Goal: Task Accomplishment & Management: Complete application form

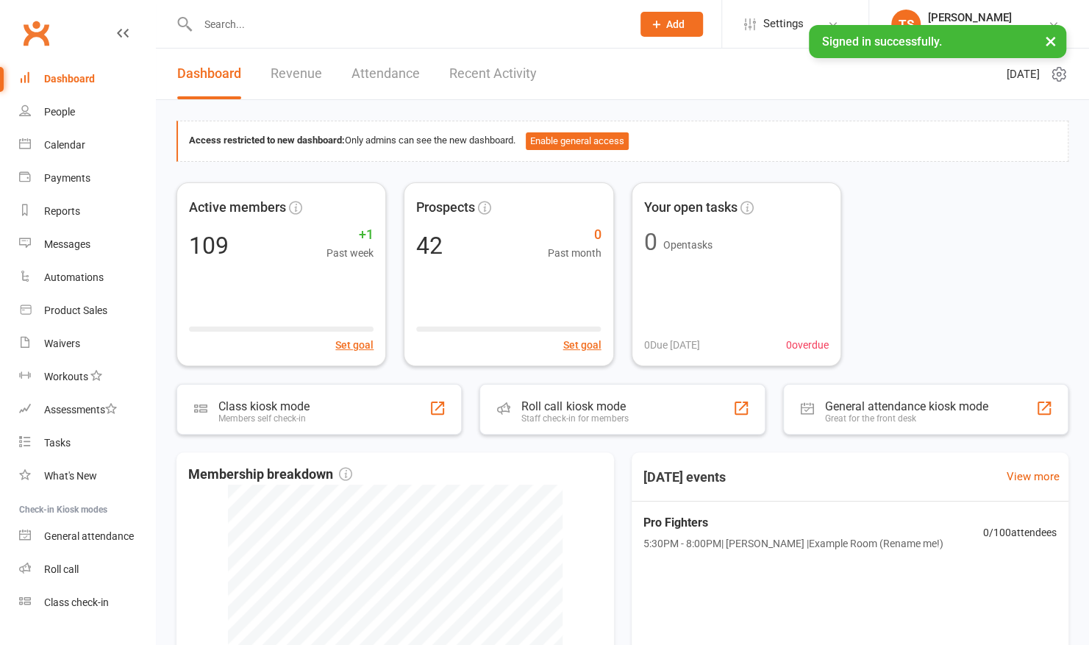
click at [307, 29] on input "text" at bounding box center [407, 24] width 428 height 21
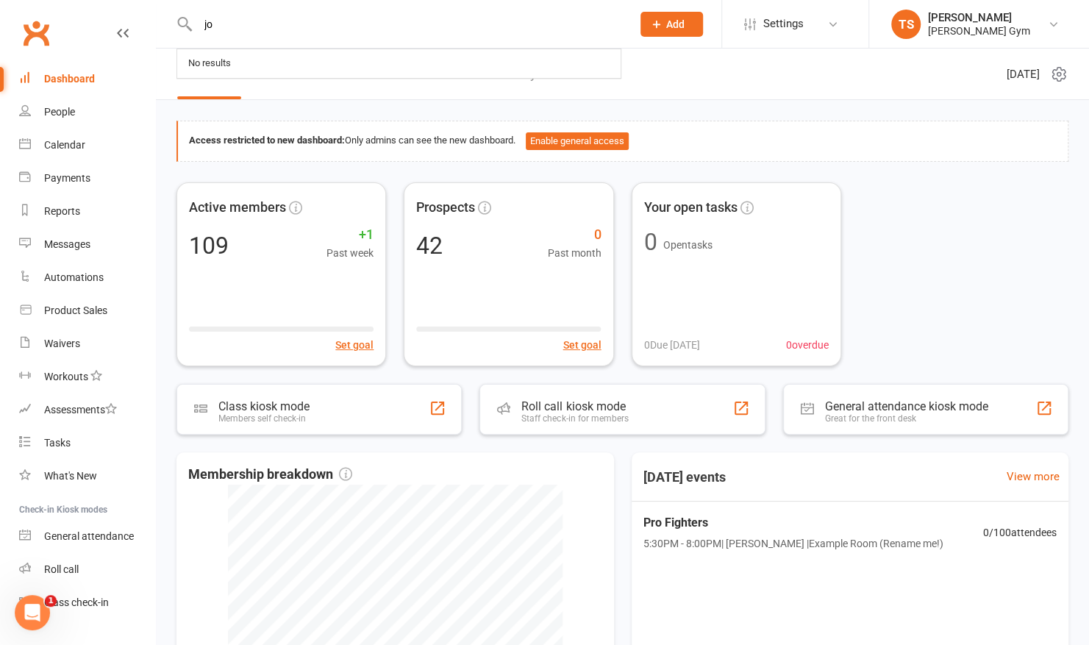
type input "j"
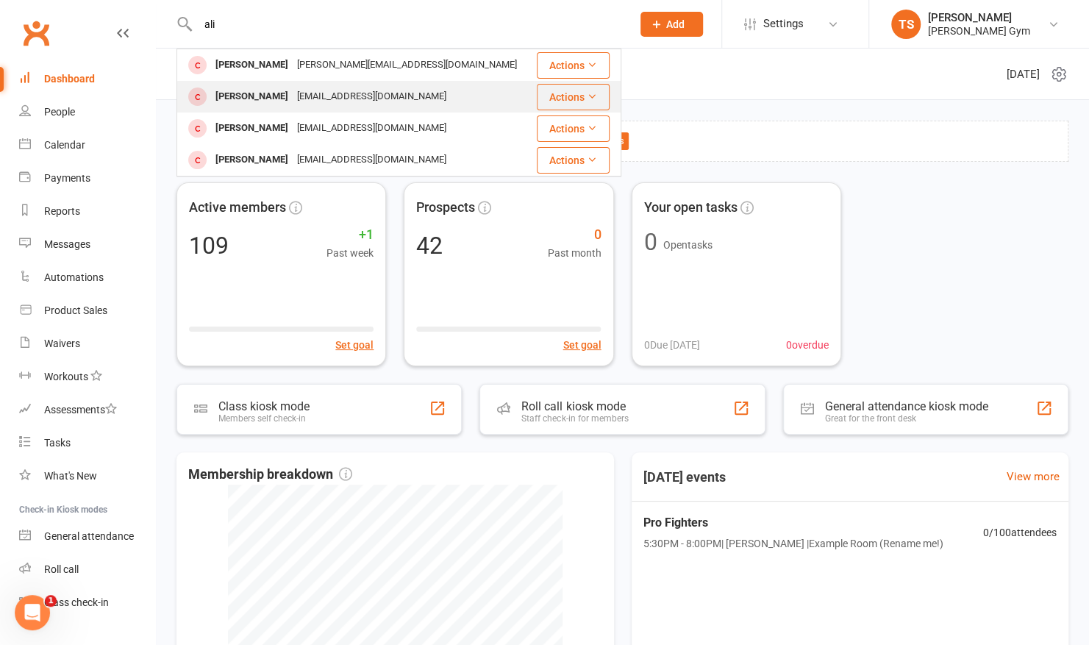
type input "ali"
click at [244, 90] on div "[PERSON_NAME]" at bounding box center [252, 96] width 82 height 21
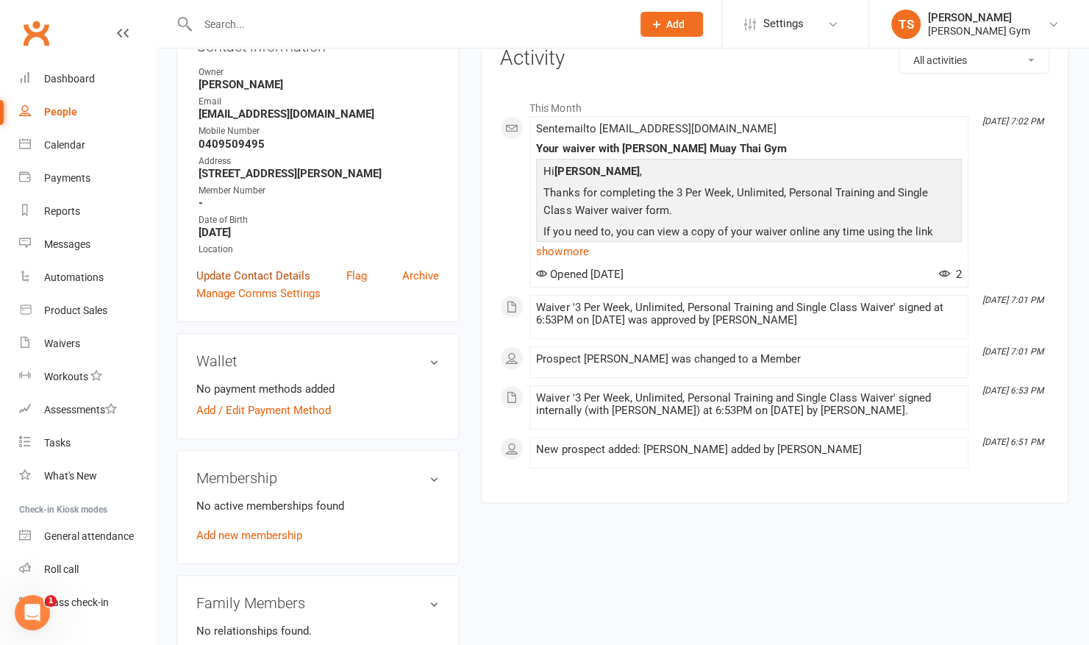
scroll to position [206, 0]
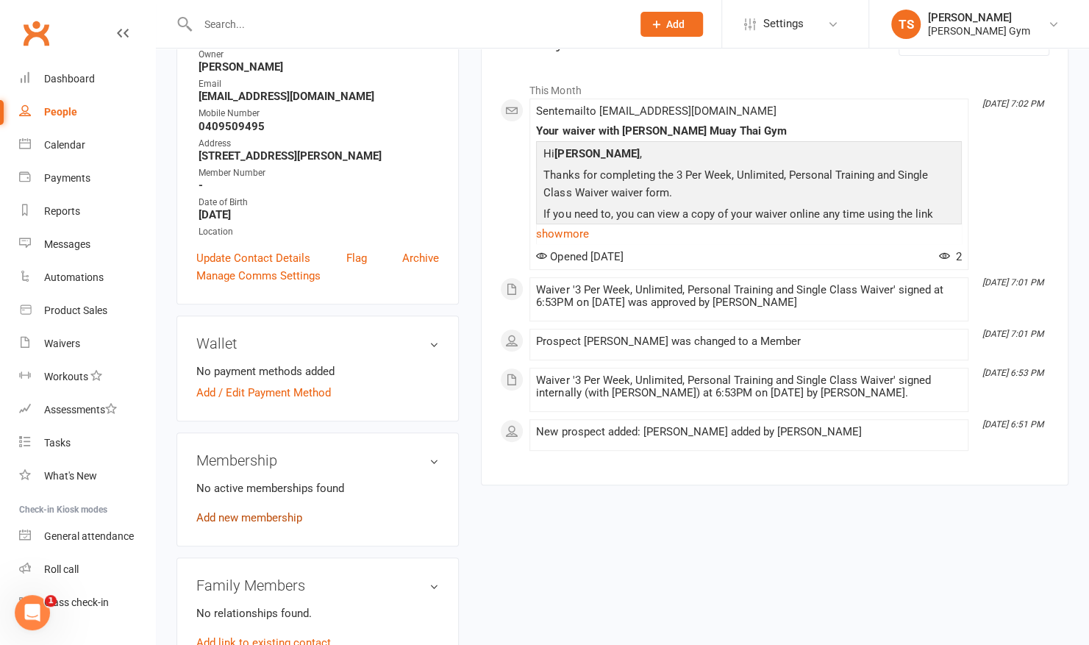
click at [246, 524] on link "Add new membership" at bounding box center [249, 517] width 106 height 13
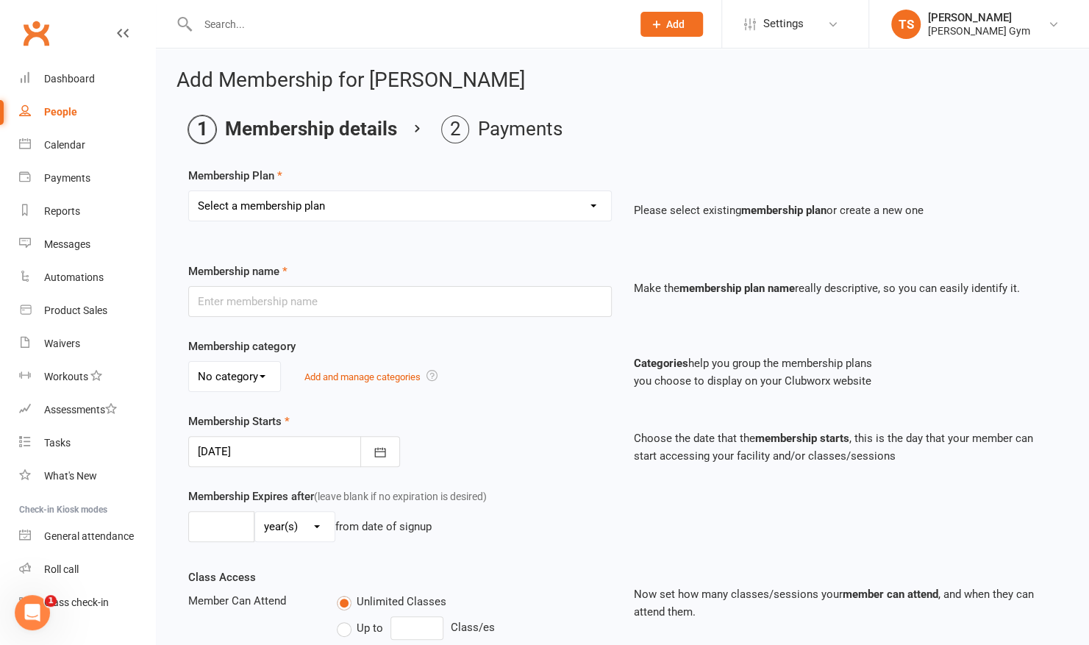
click at [317, 206] on select "Select a membership plan Create new Membership Plan Kid & Teen - Membership Gen…" at bounding box center [400, 205] width 422 height 29
select select "2"
click at [189, 191] on select "Select a membership plan Create new Membership Plan Kid & Teen - Membership Gen…" at bounding box center [400, 205] width 422 height 29
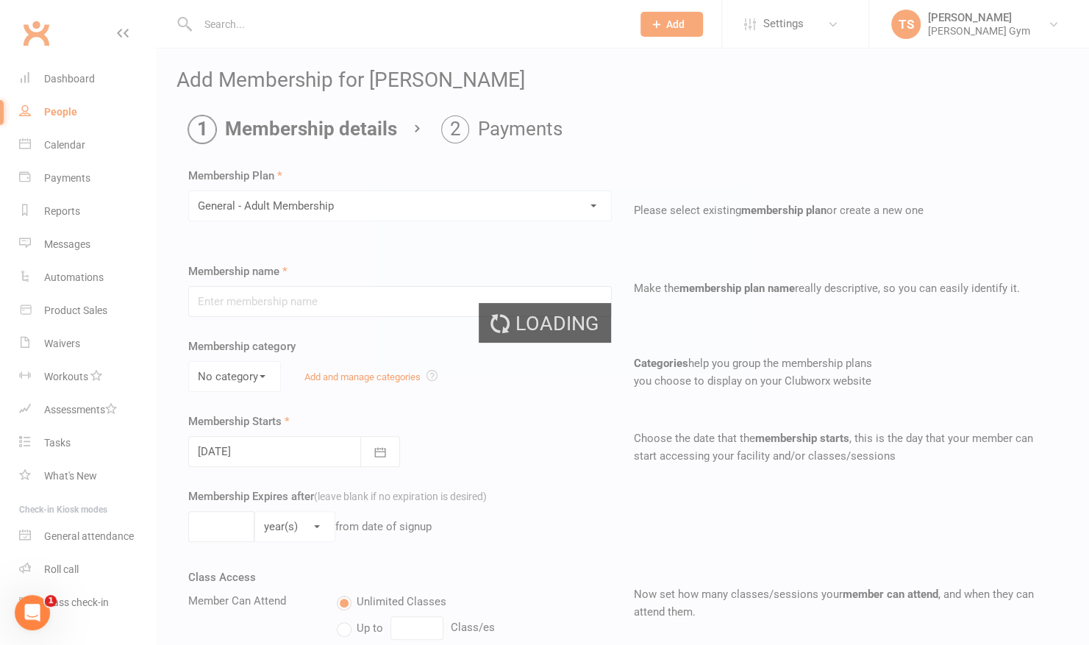
type input "General - Adult Membership"
select select "0"
type input "0"
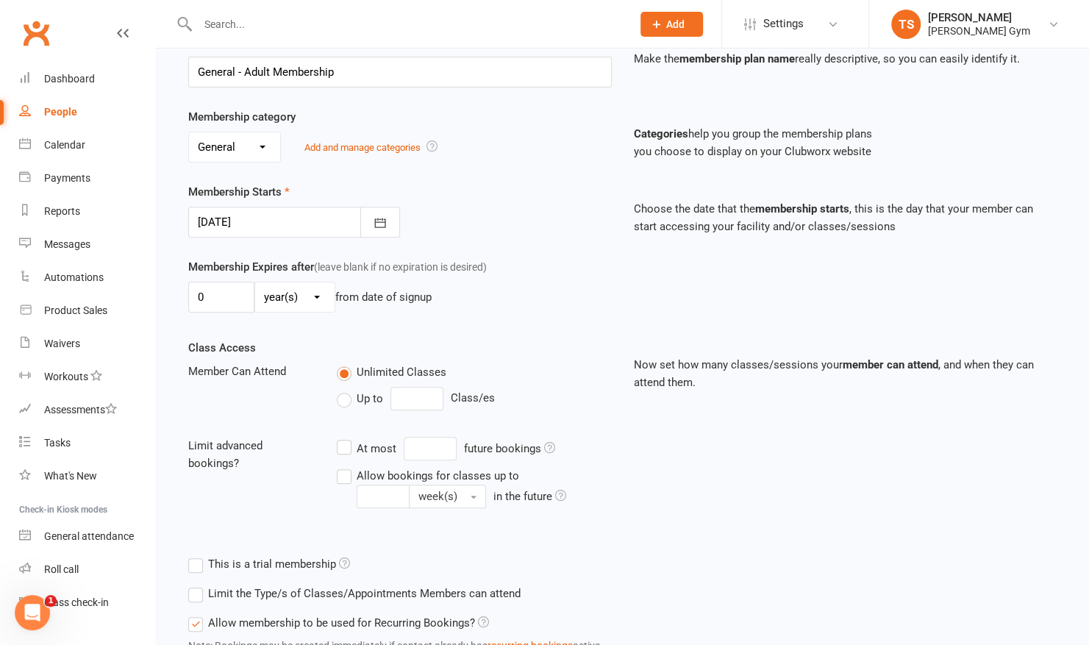
scroll to position [342, 0]
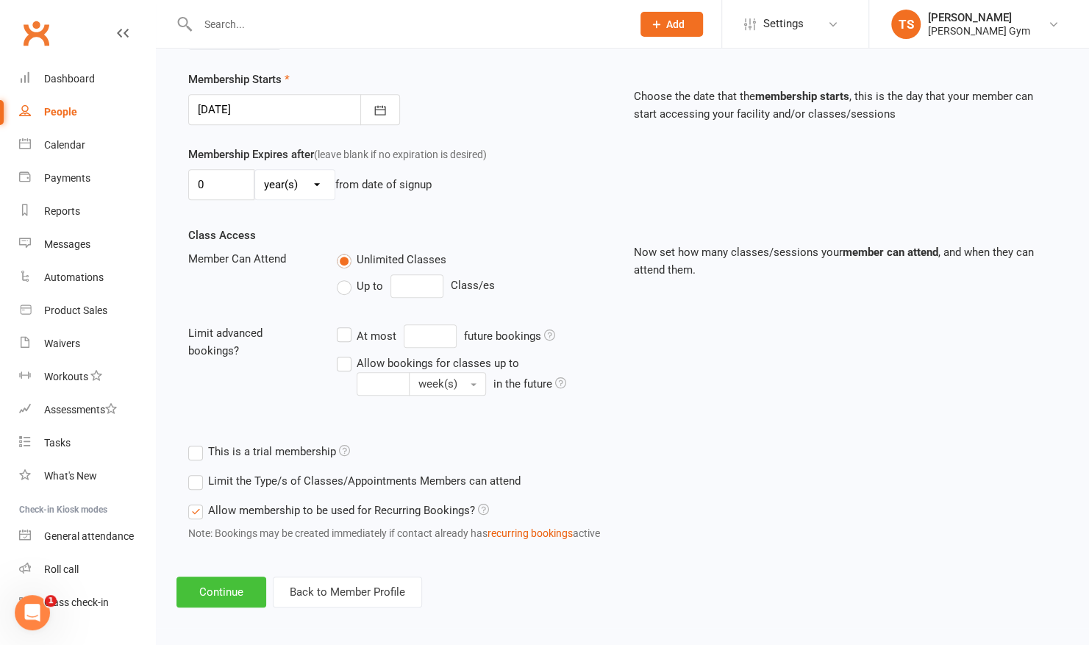
click at [203, 585] on button "Continue" at bounding box center [221, 591] width 90 height 31
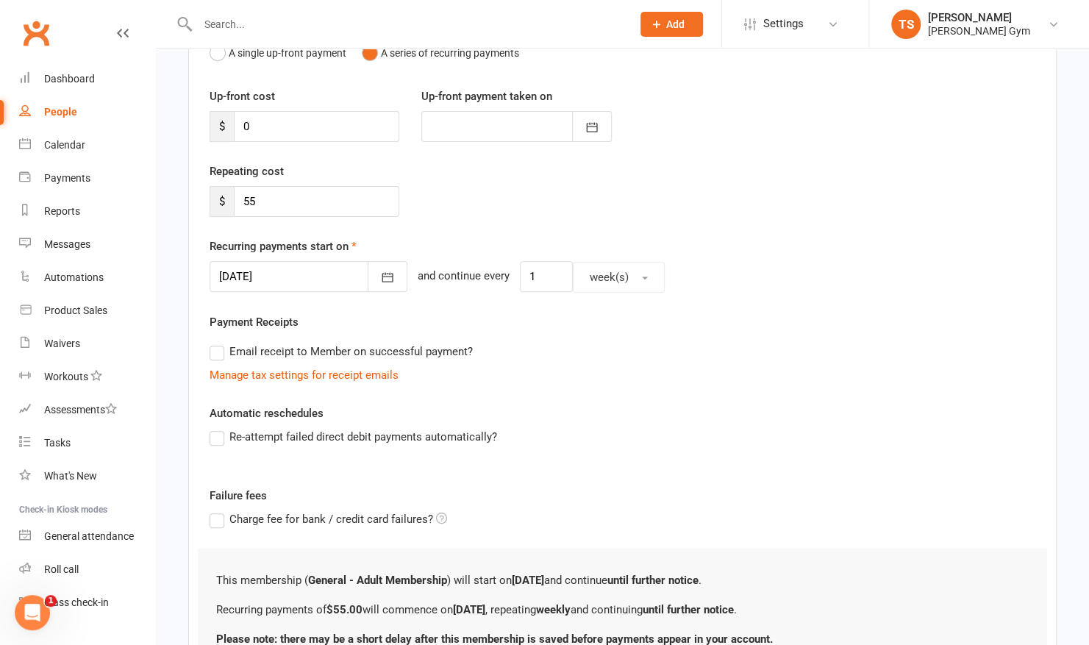
scroll to position [172, 0]
click at [382, 273] on icon "button" at bounding box center [387, 277] width 11 height 10
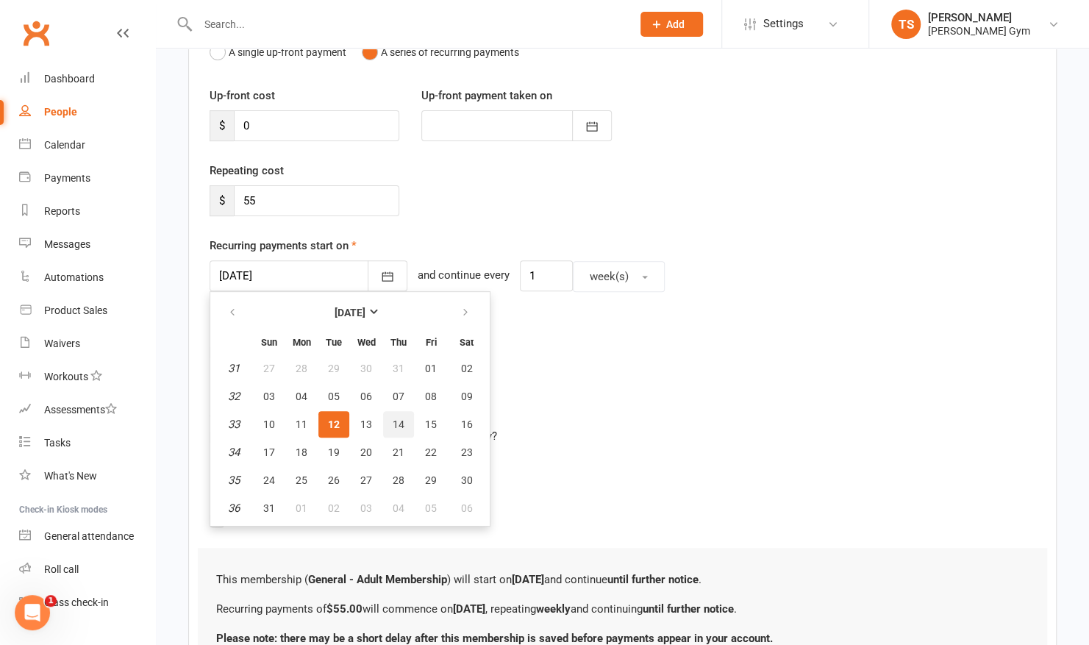
click at [403, 419] on span "14" at bounding box center [399, 424] width 12 height 12
type input "[DATE]"
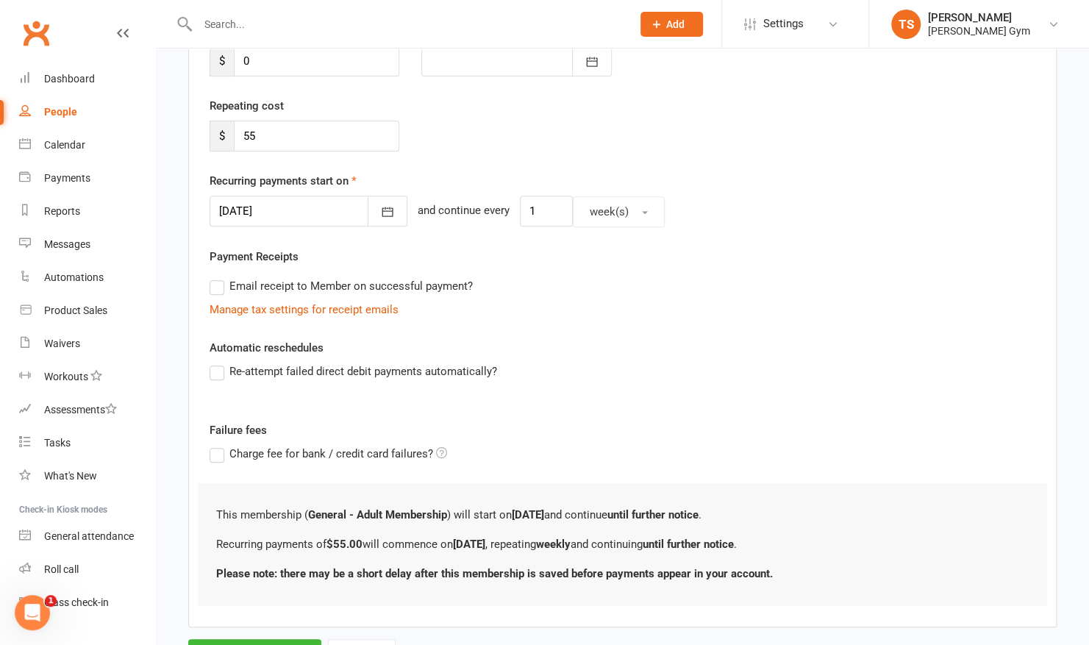
scroll to position [237, 0]
click at [215, 370] on label "Re-attempt failed direct debit payments automatically?" at bounding box center [352, 371] width 287 height 18
click at [215, 362] on input "Re-attempt failed direct debit payments automatically?" at bounding box center [214, 362] width 10 height 0
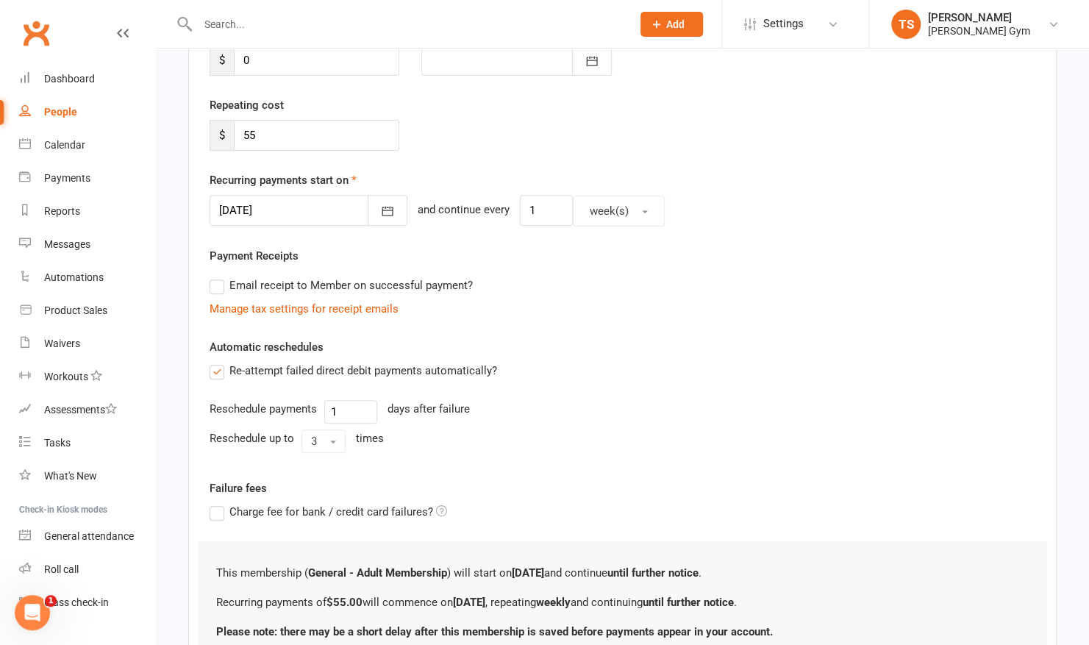
scroll to position [362, 0]
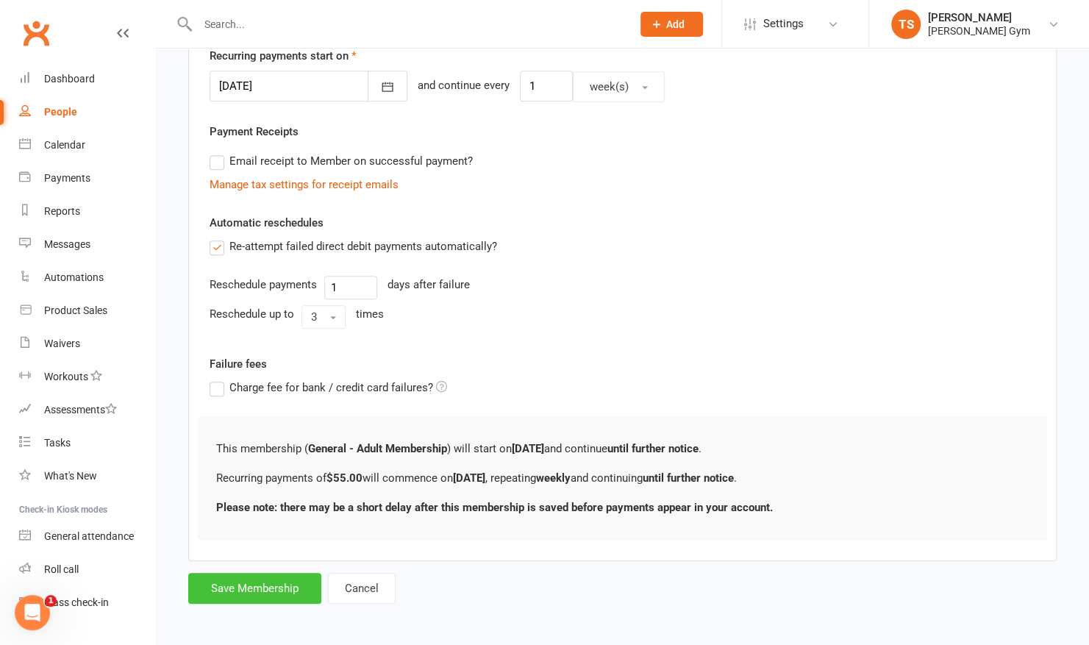
click at [248, 584] on button "Save Membership" at bounding box center [254, 588] width 133 height 31
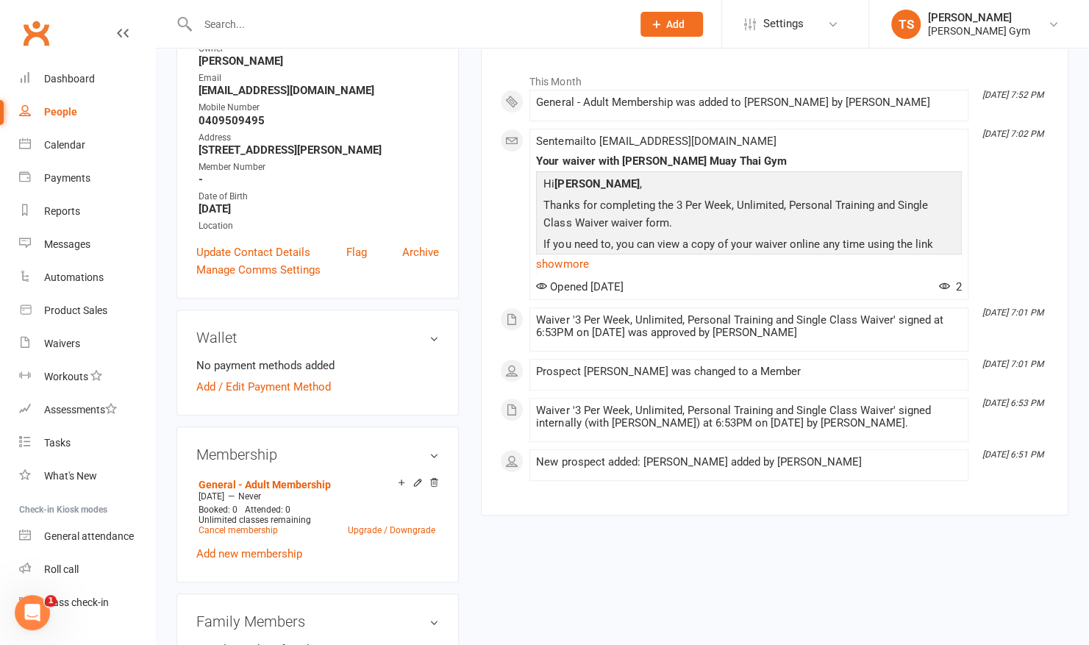
scroll to position [204, 0]
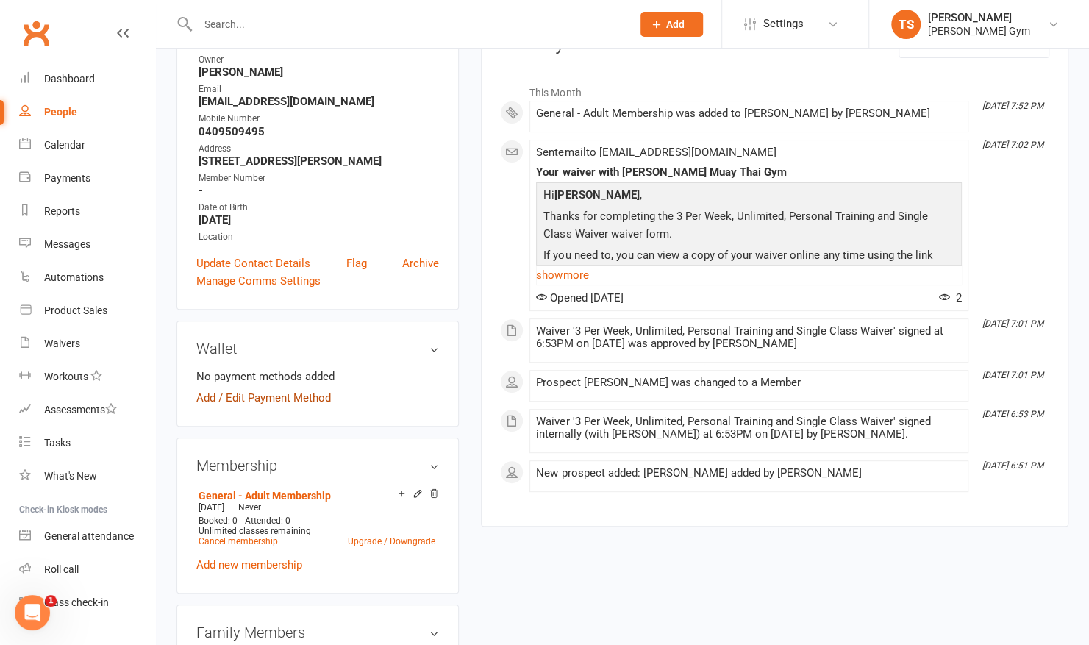
click at [216, 406] on link "Add / Edit Payment Method" at bounding box center [263, 398] width 135 height 18
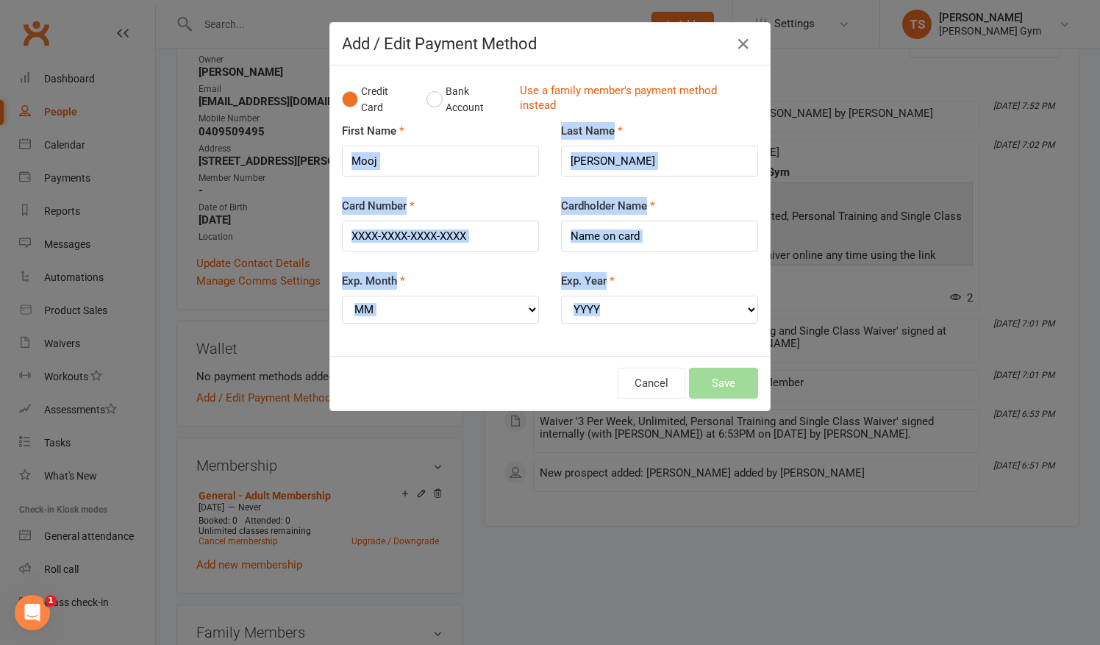
drag, startPoint x: 216, startPoint y: 412, endPoint x: 466, endPoint y: 142, distance: 368.3
click at [466, 142] on div "Add / Edit Payment Method Credit Card Bank Account Use a family member's paymen…" at bounding box center [550, 322] width 1100 height 645
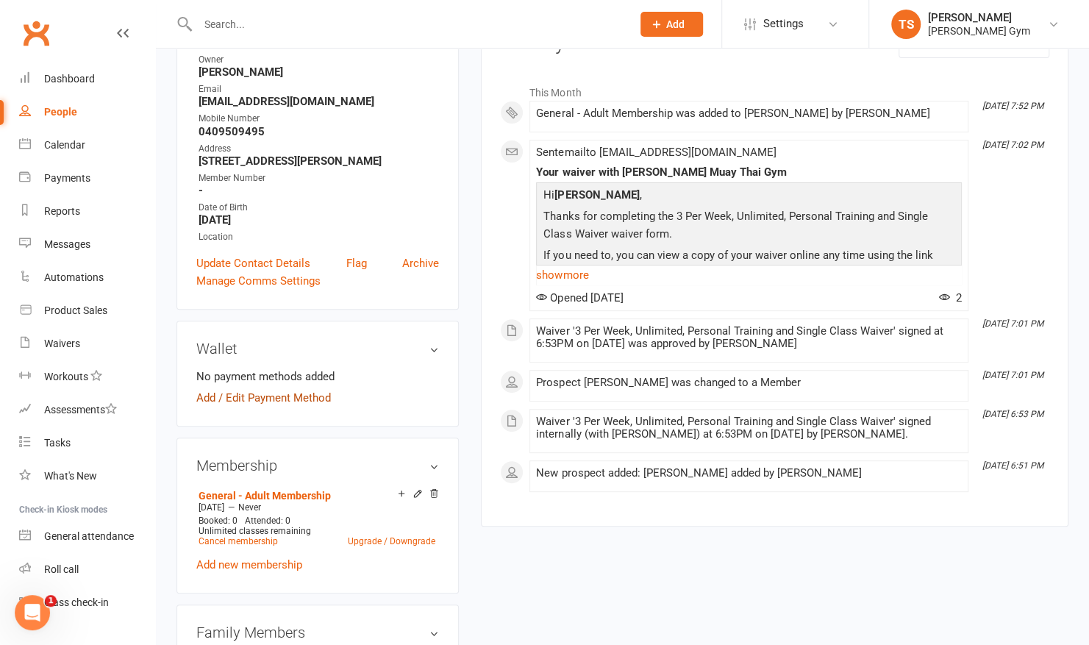
click at [290, 406] on link "Add / Edit Payment Method" at bounding box center [263, 398] width 135 height 18
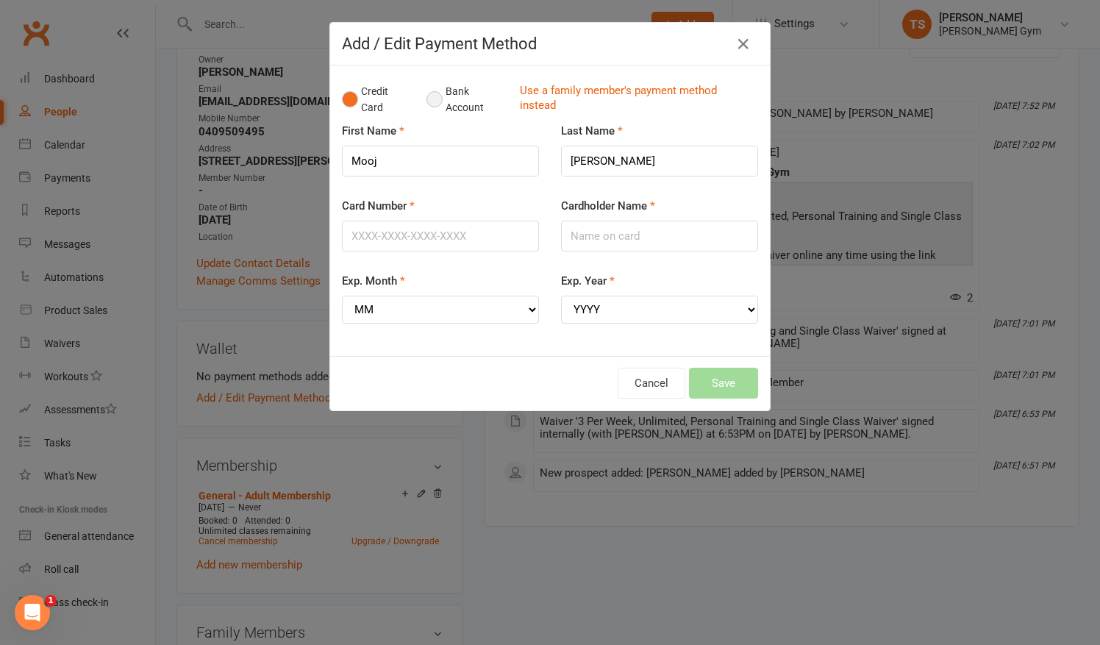
click at [426, 103] on button "Bank Account" at bounding box center [467, 99] width 82 height 45
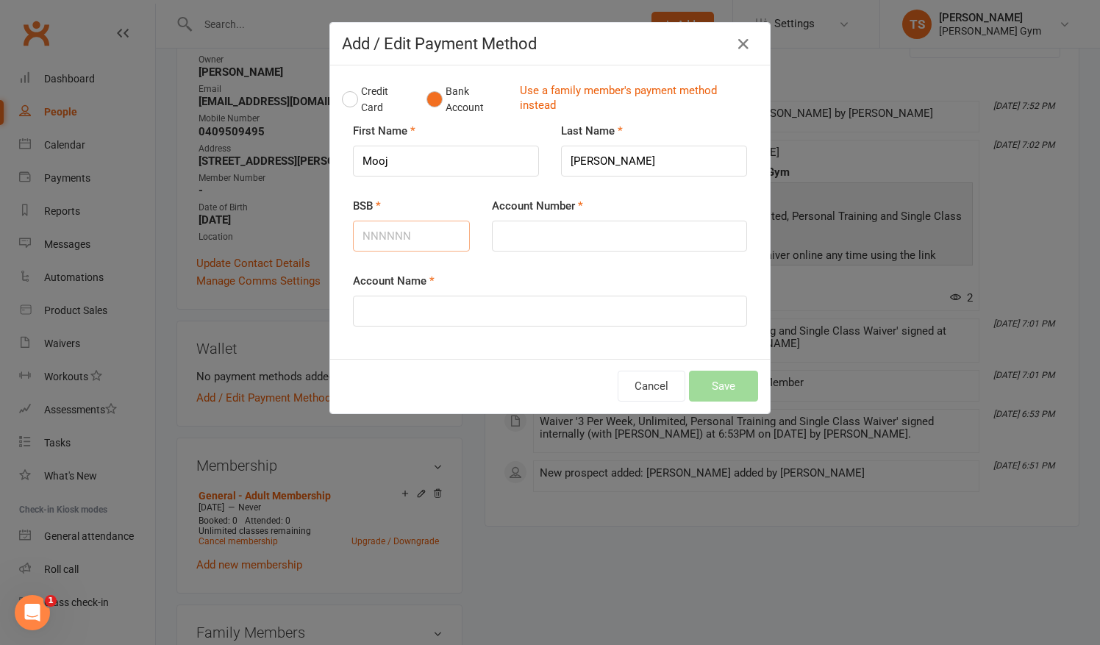
click at [377, 225] on input "BSB" at bounding box center [411, 236] width 117 height 31
type input "633123"
click at [495, 232] on input "Account Number" at bounding box center [619, 236] width 255 height 31
type input "226359198"
click at [537, 309] on input "Account Name" at bounding box center [550, 310] width 394 height 31
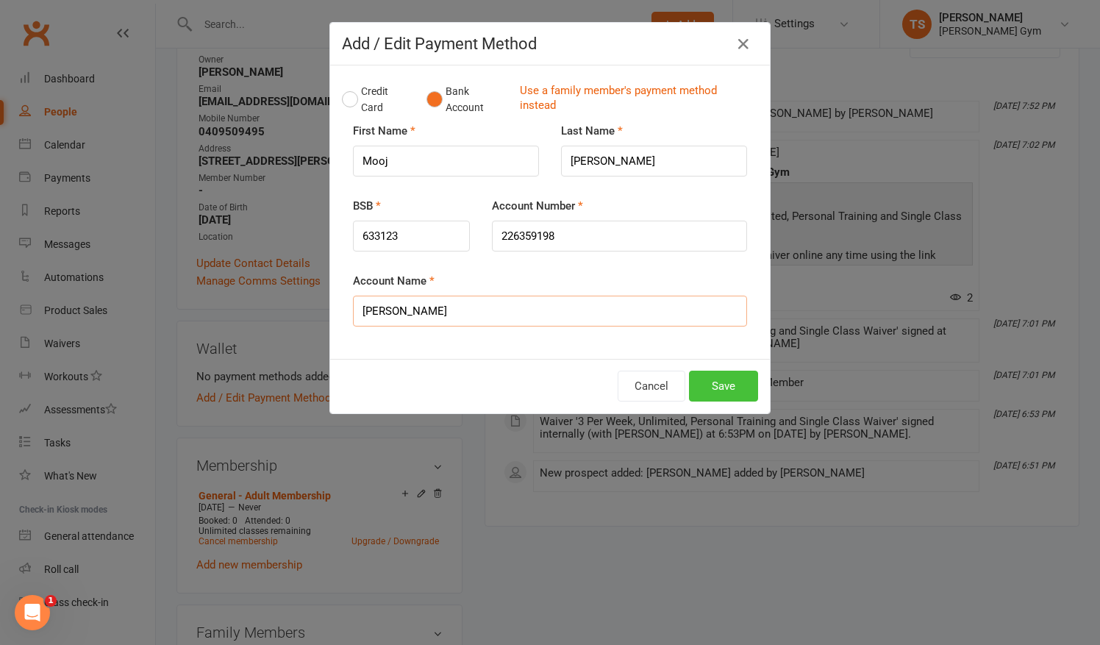
type input "[PERSON_NAME]"
click at [698, 379] on button "Save" at bounding box center [723, 385] width 69 height 31
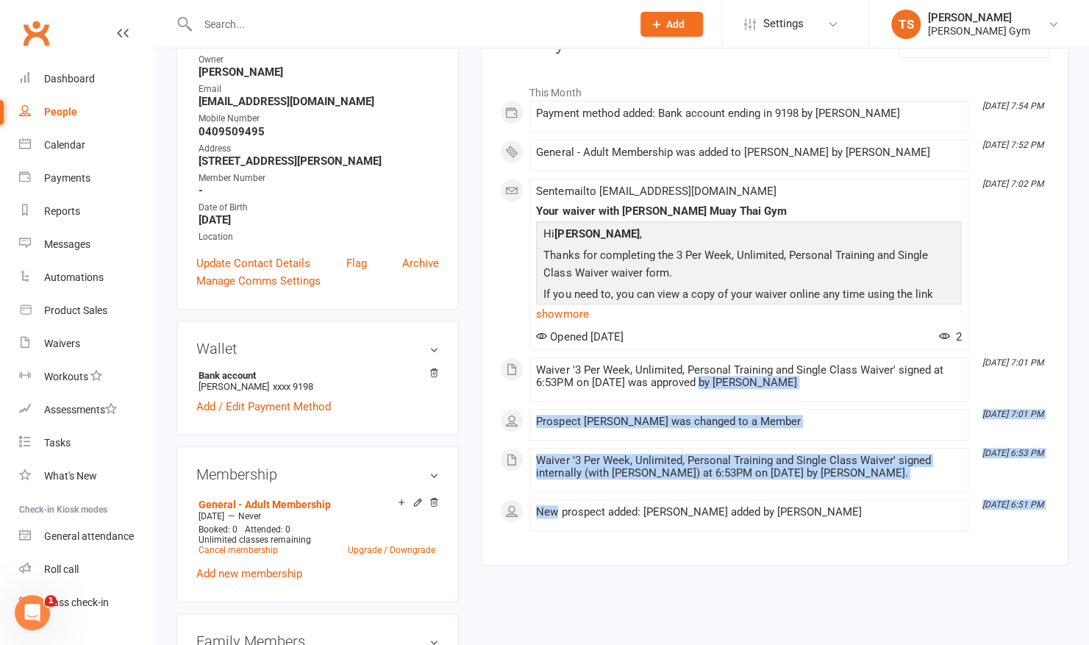
drag, startPoint x: 698, startPoint y: 379, endPoint x: 553, endPoint y: 576, distance: 245.5
click at [553, 576] on div "upload photo [PERSON_NAME] Activated [DATE] Added [DATE] Active member [DEMOGRA…" at bounding box center [622, 618] width 914 height 1506
click at [479, 575] on main "✓ Memberships General - Adult Membership Does not expire $ Balance $0.00 Next: …" at bounding box center [774, 222] width 609 height 714
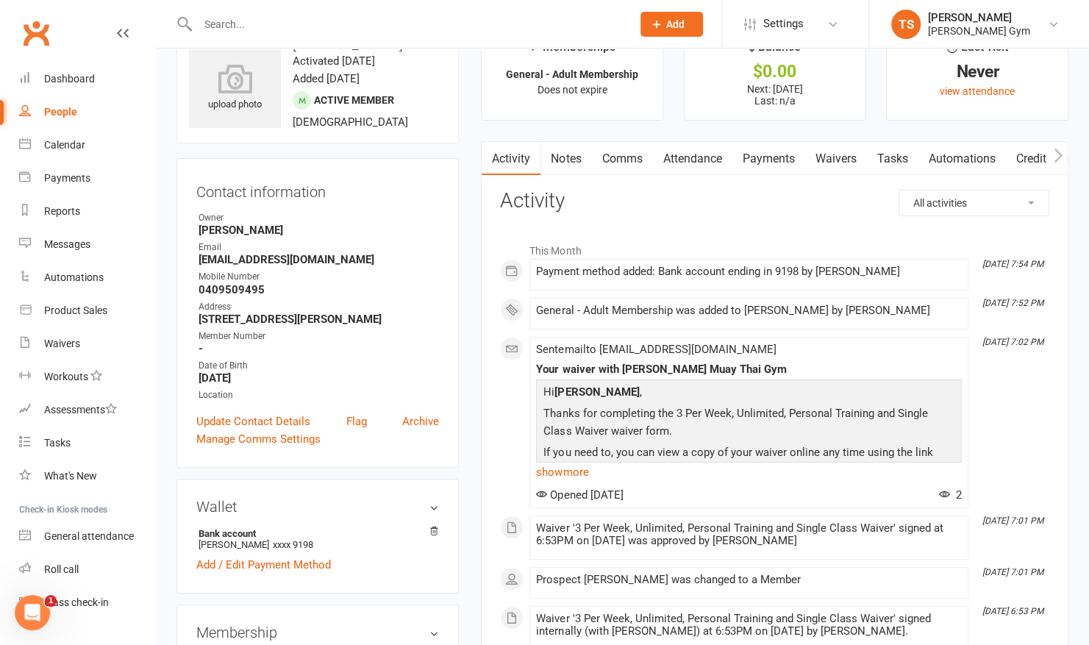
scroll to position [0, 0]
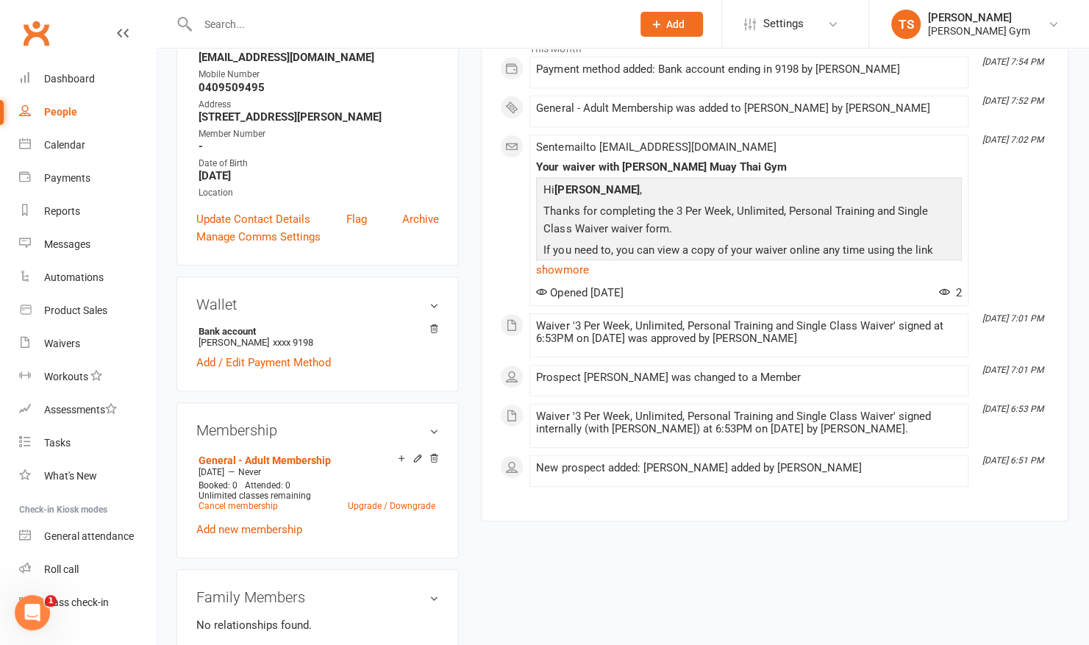
scroll to position [251, 0]
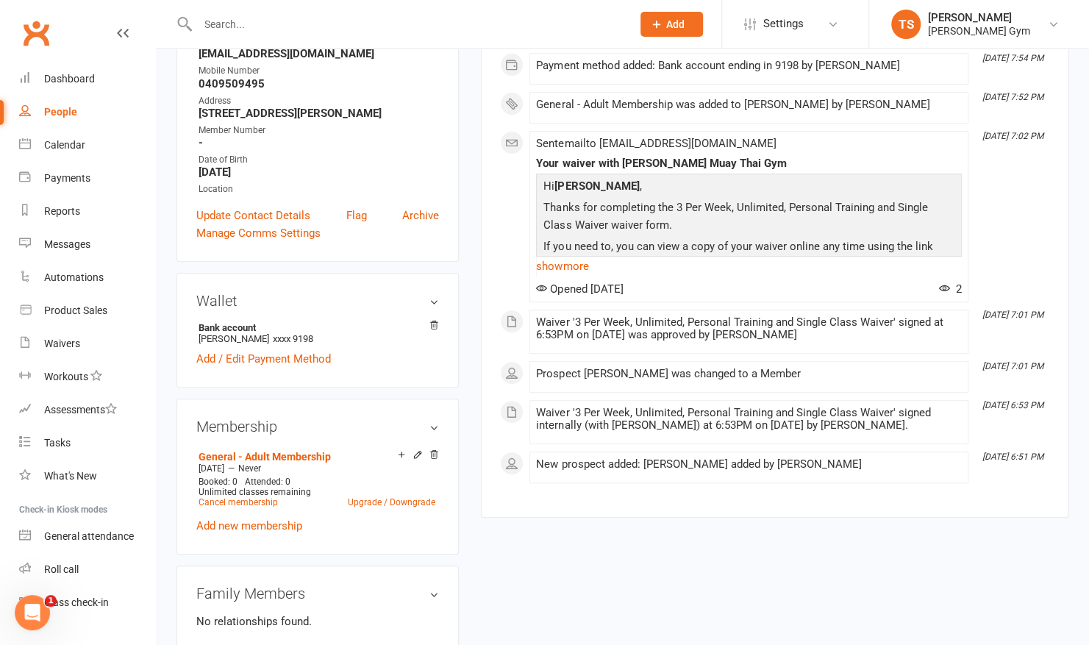
click at [353, 406] on aside "upload photo Mooj Ali Activated 12 August, 2025 Added 4 August, 2025 Active mem…" at bounding box center [317, 571] width 282 height 1506
click at [57, 76] on div "Dashboard" at bounding box center [69, 79] width 51 height 12
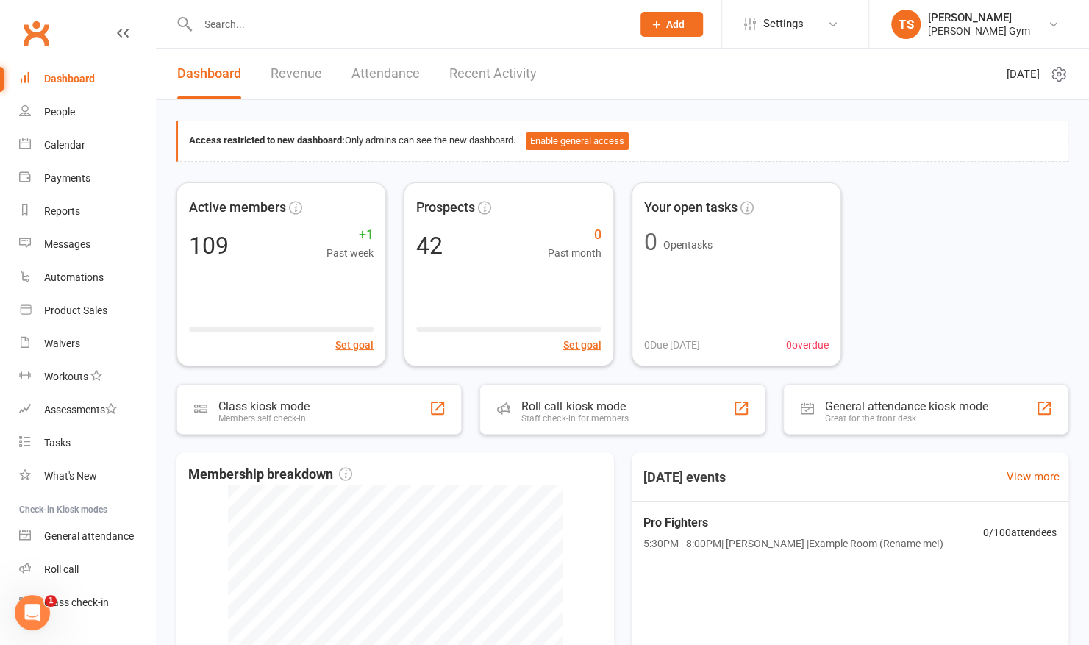
click at [401, 73] on link "Attendance" at bounding box center [385, 74] width 68 height 51
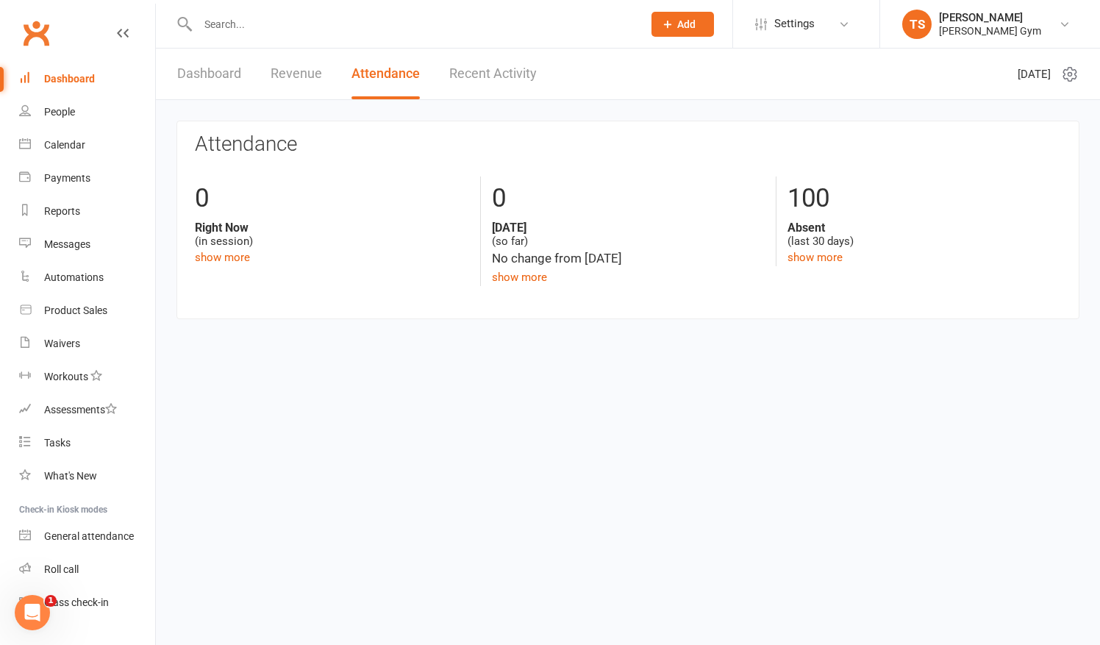
click at [477, 73] on link "Recent Activity" at bounding box center [492, 74] width 87 height 51
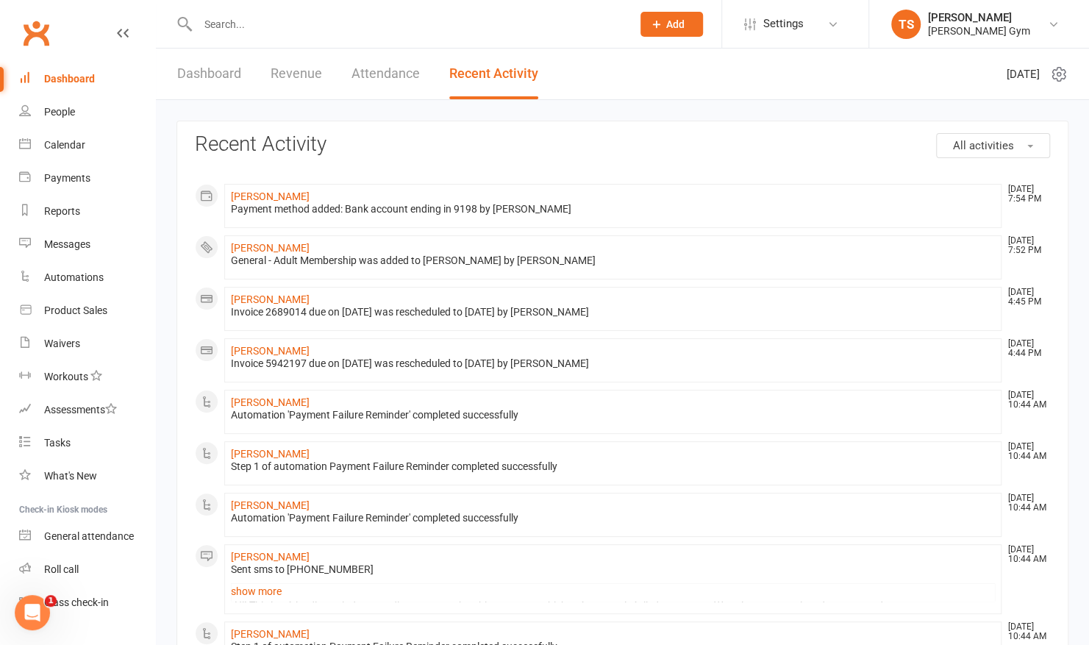
click at [315, 70] on link "Revenue" at bounding box center [295, 74] width 51 height 51
